Goal: Information Seeking & Learning: Learn about a topic

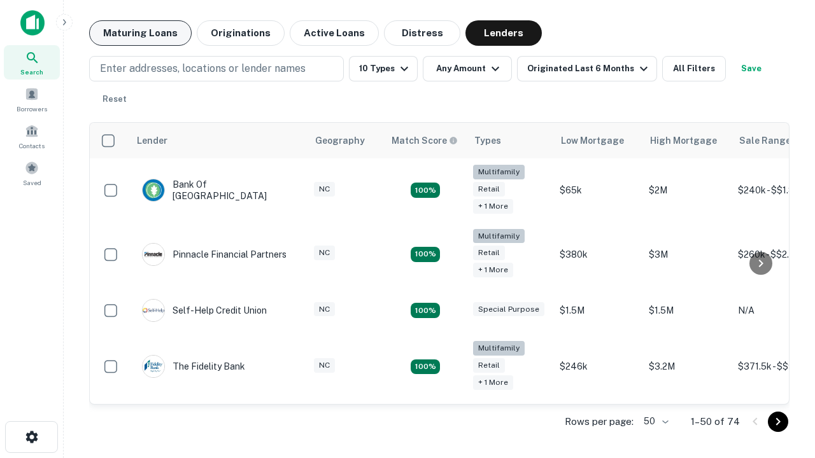
click at [140, 33] on button "Maturing Loans" at bounding box center [140, 32] width 102 height 25
